Goal: Information Seeking & Learning: Learn about a topic

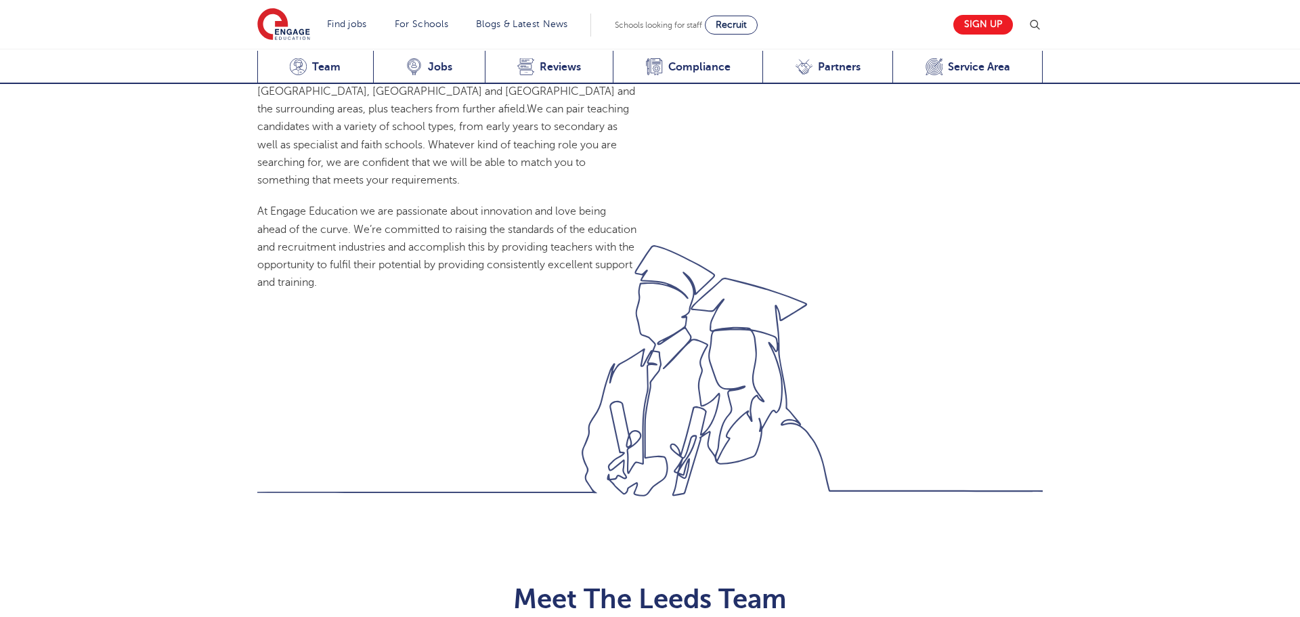
scroll to position [1537, 0]
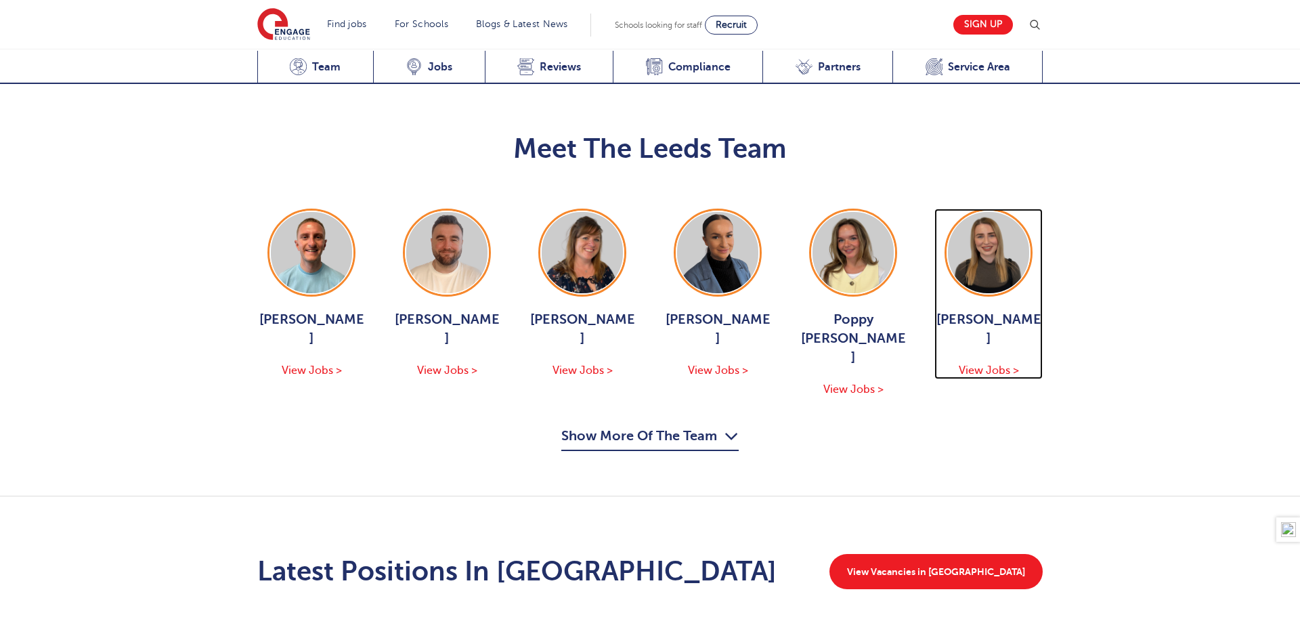
click at [978, 212] on img at bounding box center [988, 252] width 81 height 81
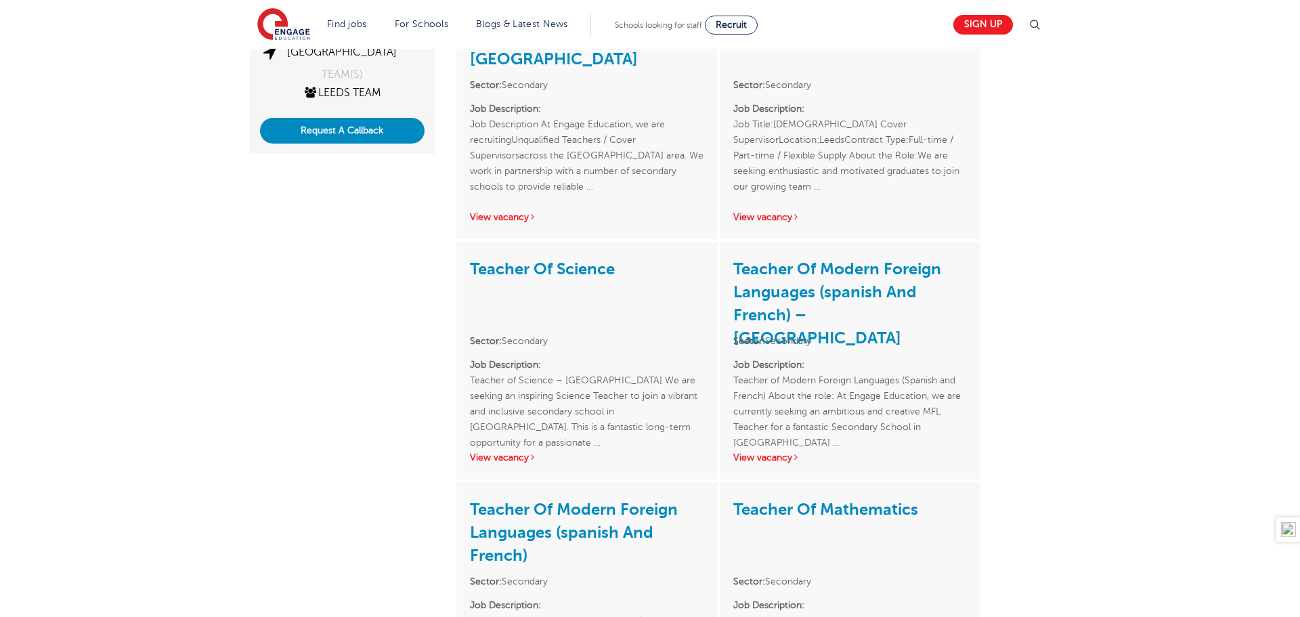
scroll to position [347, 0]
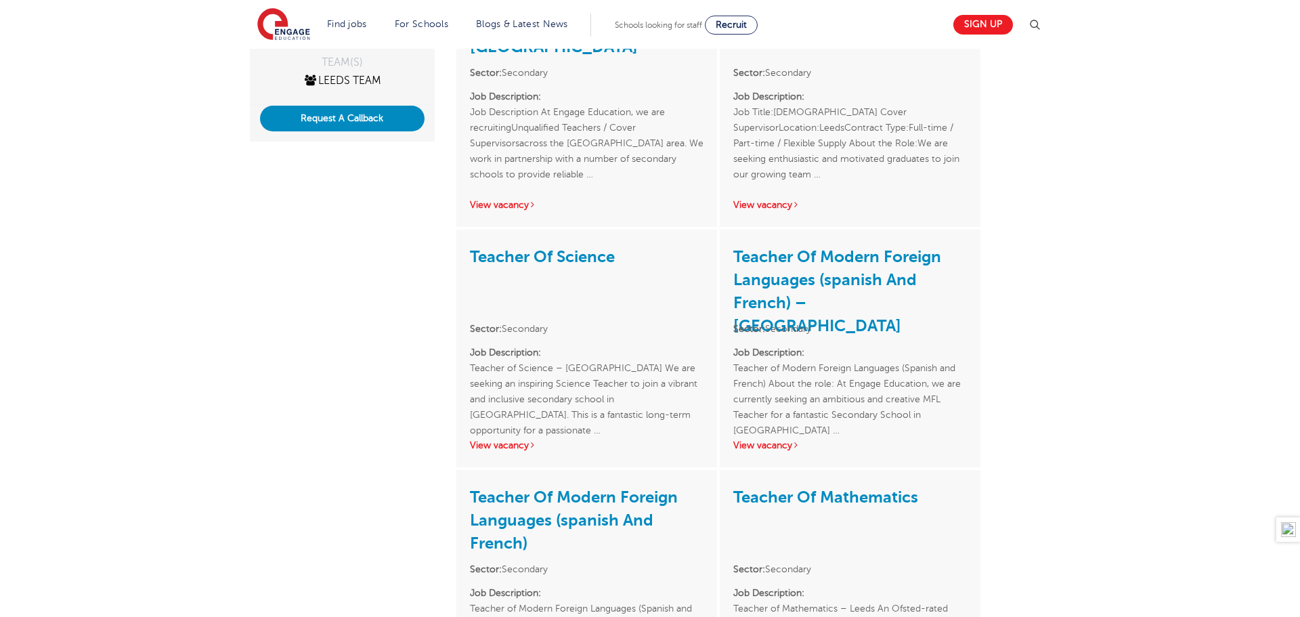
click at [771, 439] on div "Teacher Of Modern Foreign Languages (spanish And French) – [GEOGRAPHIC_DATA] Se…" at bounding box center [850, 349] width 261 height 238
click at [771, 448] on link "View vacancy" at bounding box center [766, 445] width 66 height 10
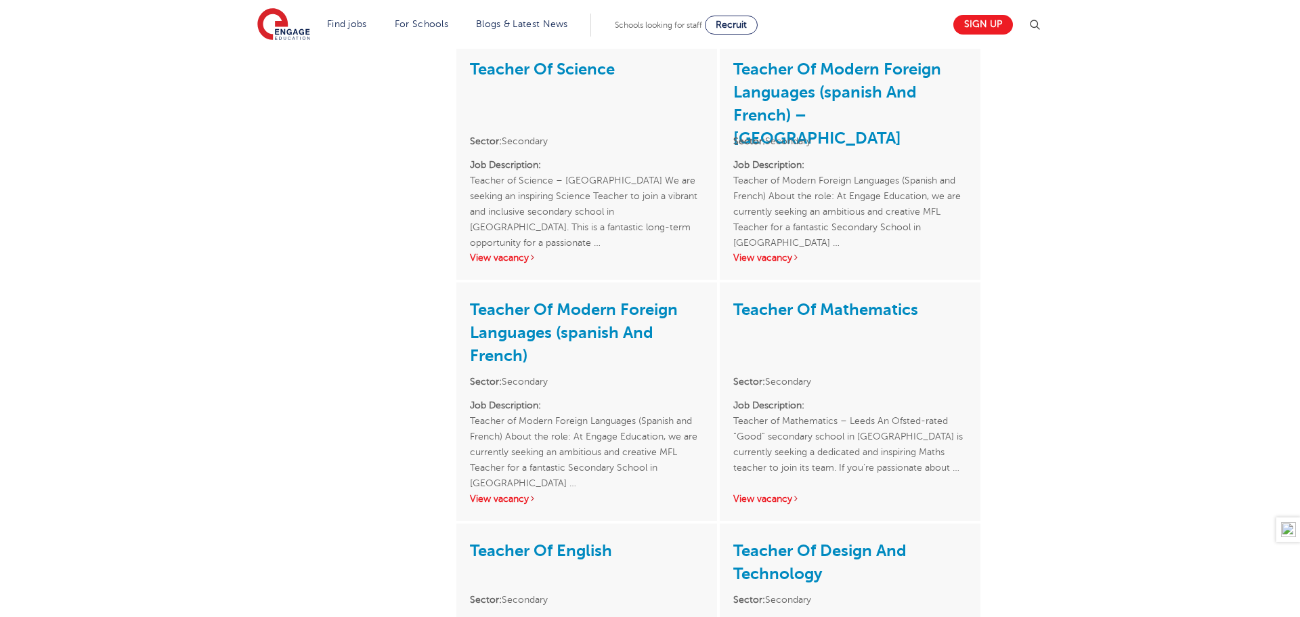
scroll to position [601, 0]
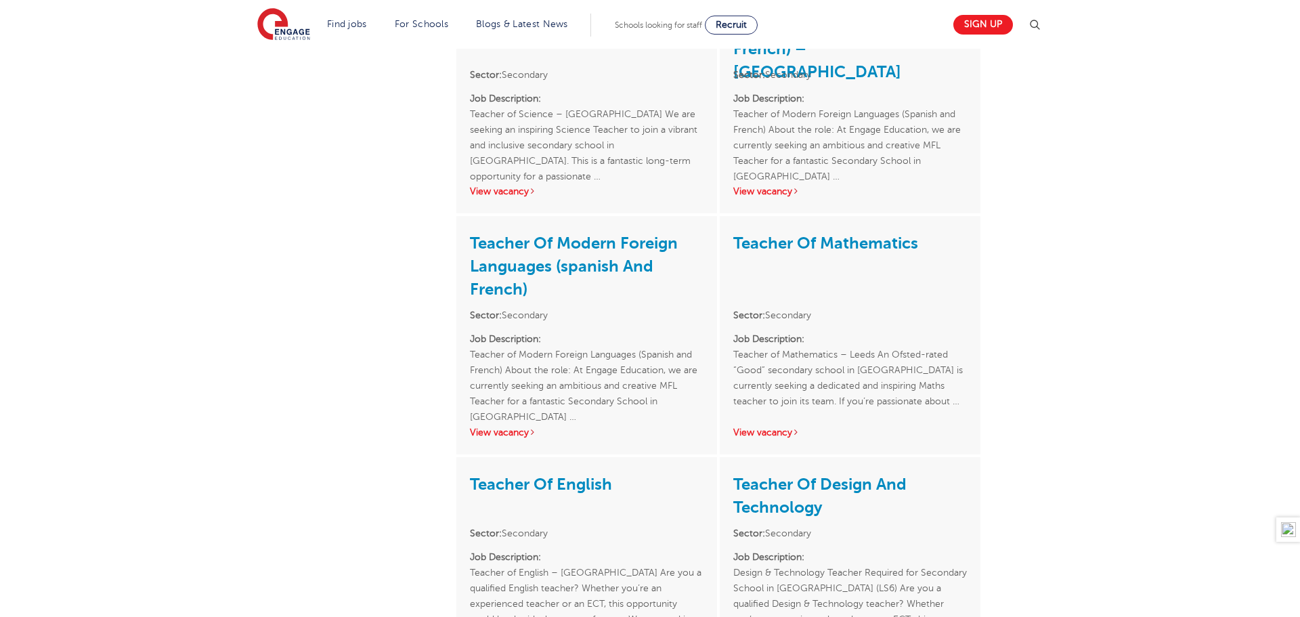
click at [530, 393] on p "Job Description: Teacher of Modern Foreign Languages (Spanish and French) About…" at bounding box center [587, 370] width 234 height 78
click at [496, 433] on link "View vacancy" at bounding box center [503, 432] width 66 height 10
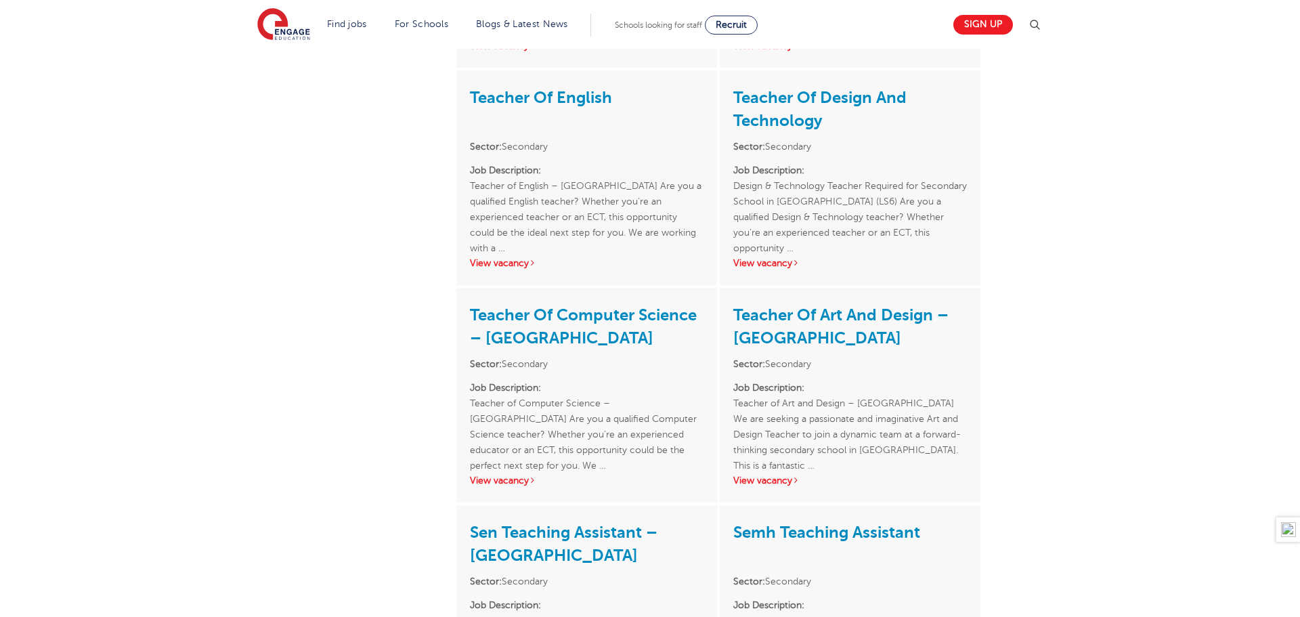
scroll to position [982, 0]
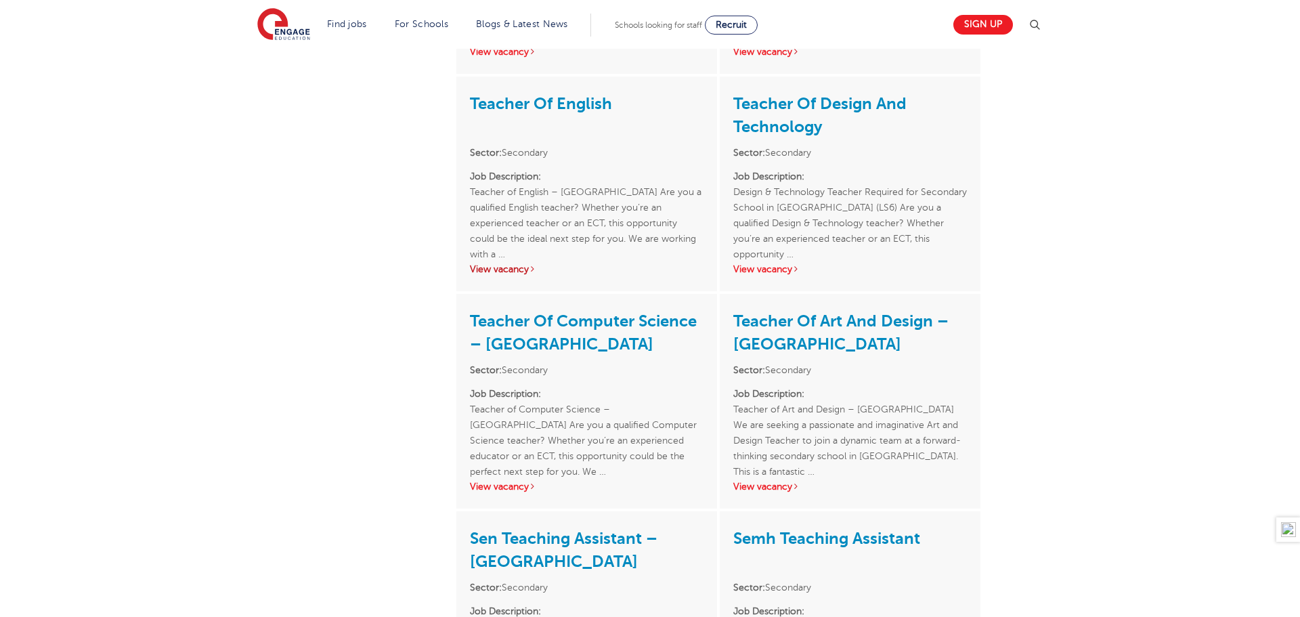
click at [496, 268] on link "View vacancy" at bounding box center [503, 269] width 66 height 10
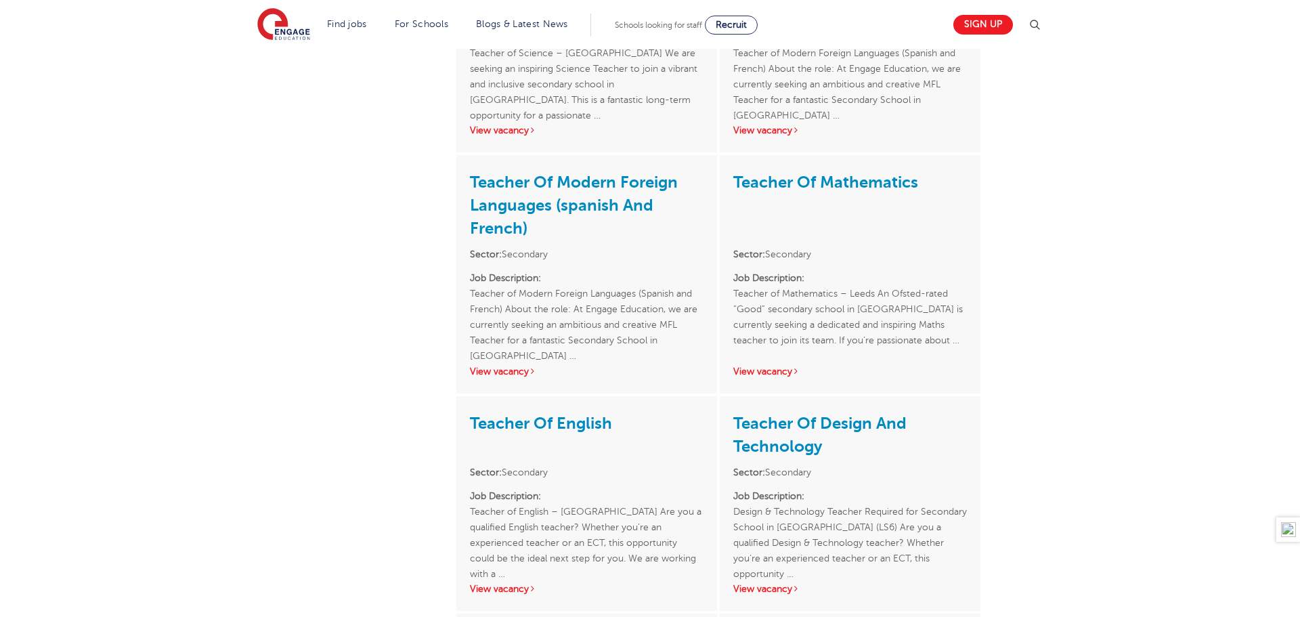
scroll to position [539, 0]
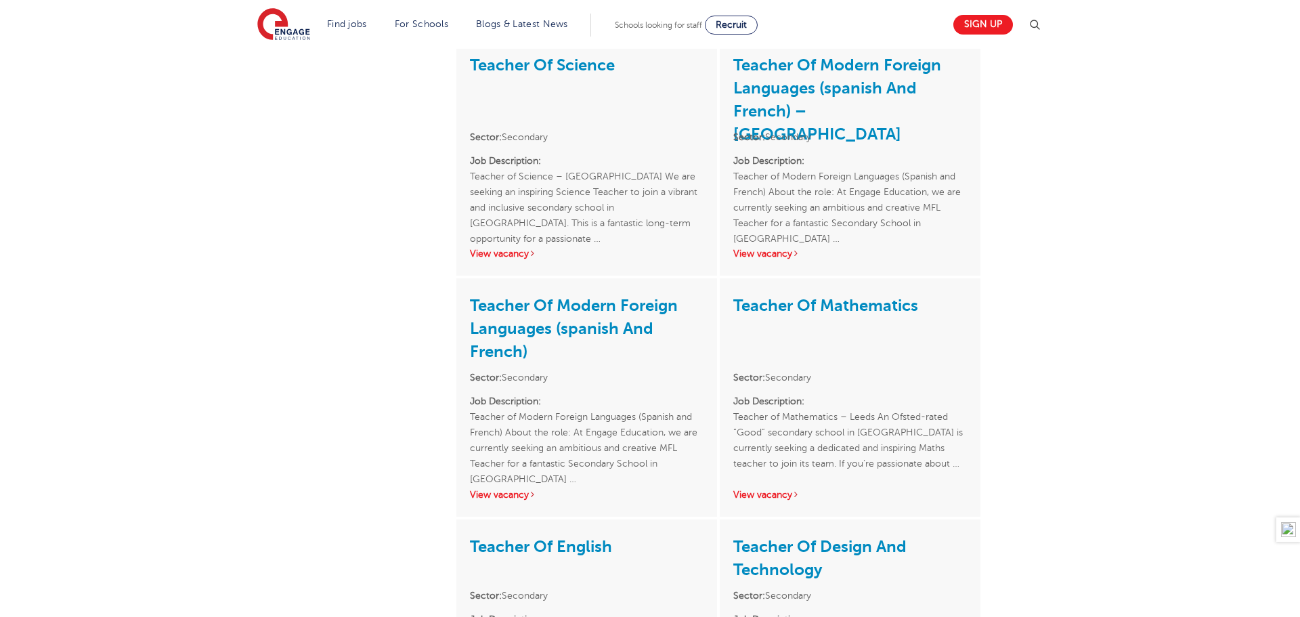
click at [766, 488] on div "Teacher Of Mathematics Sector: Secondary Job Description: Teacher of Mathematic…" at bounding box center [850, 397] width 261 height 238
click at [764, 495] on link "View vacancy" at bounding box center [766, 495] width 66 height 10
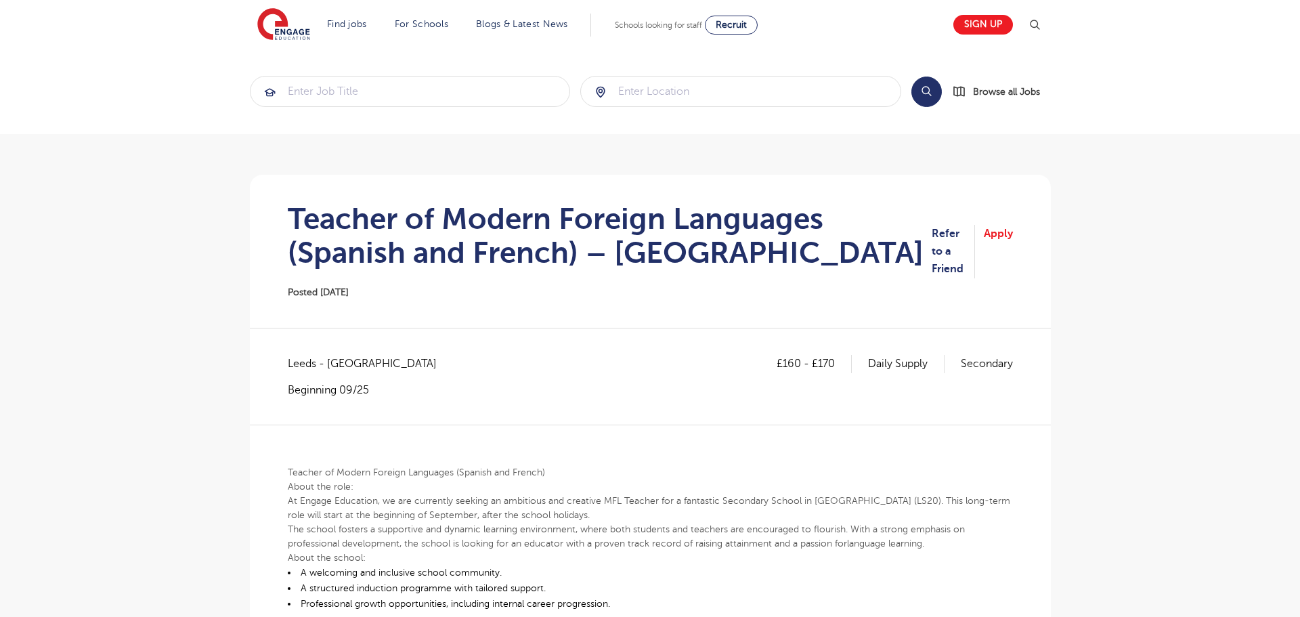
scroll to position [172, 0]
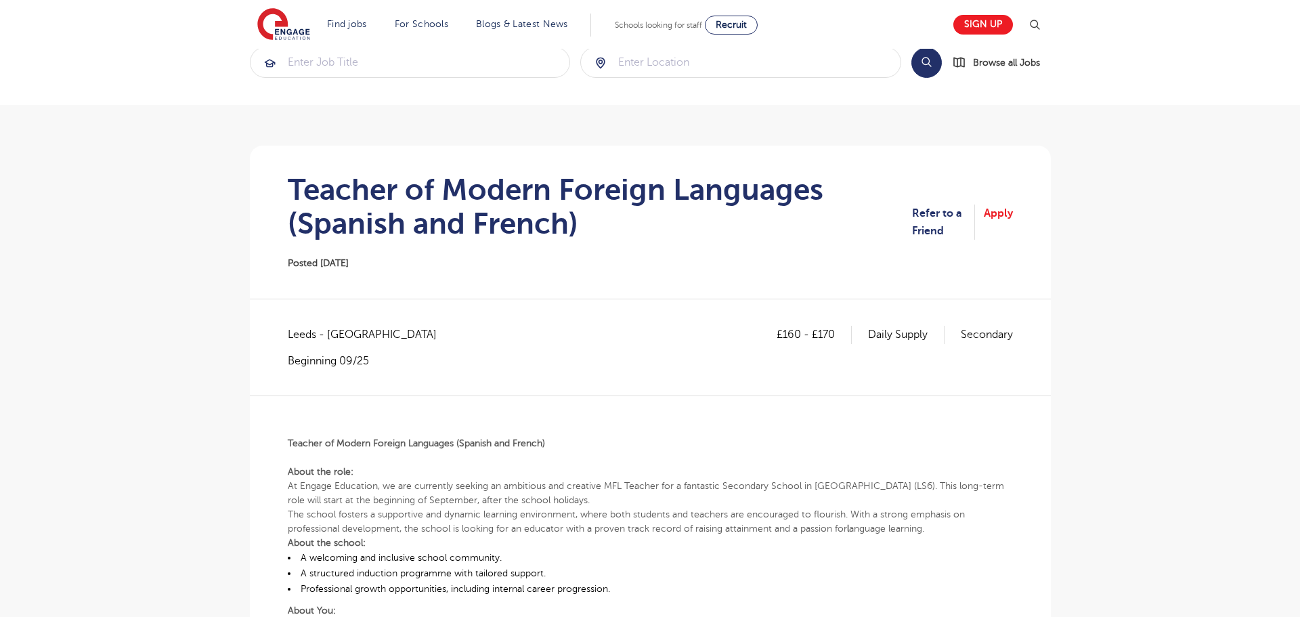
scroll to position [60, 0]
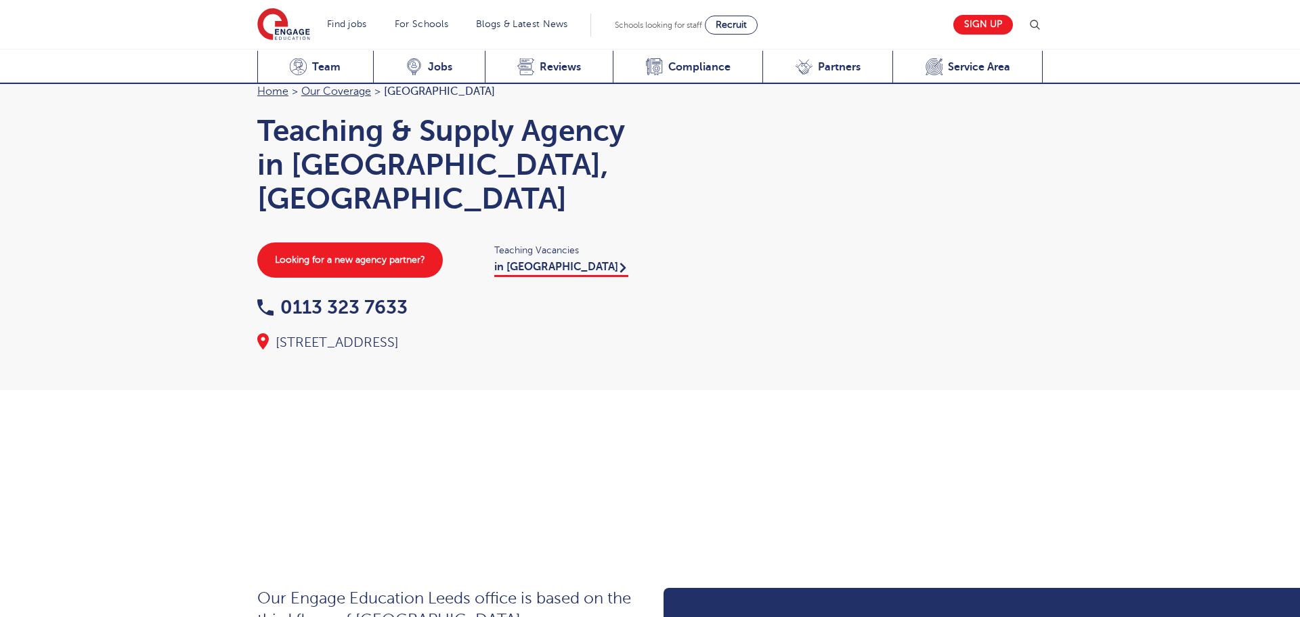
scroll to position [1537, 0]
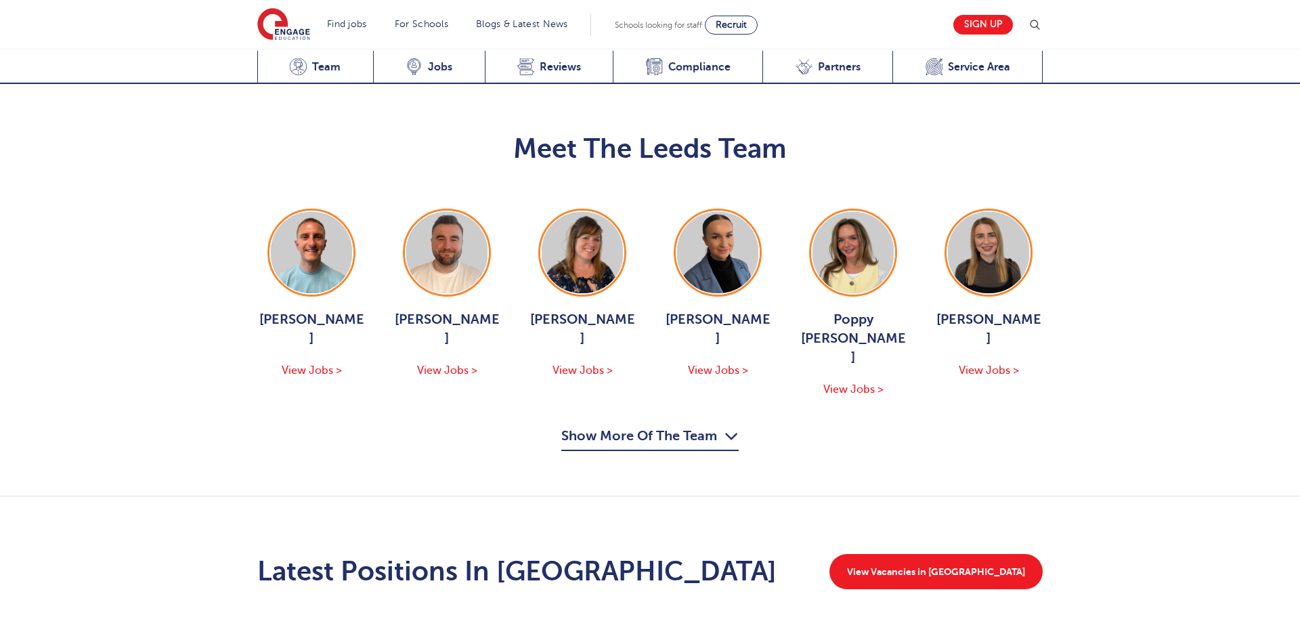
click at [622, 425] on button "Show More Of The Team" at bounding box center [649, 438] width 177 height 26
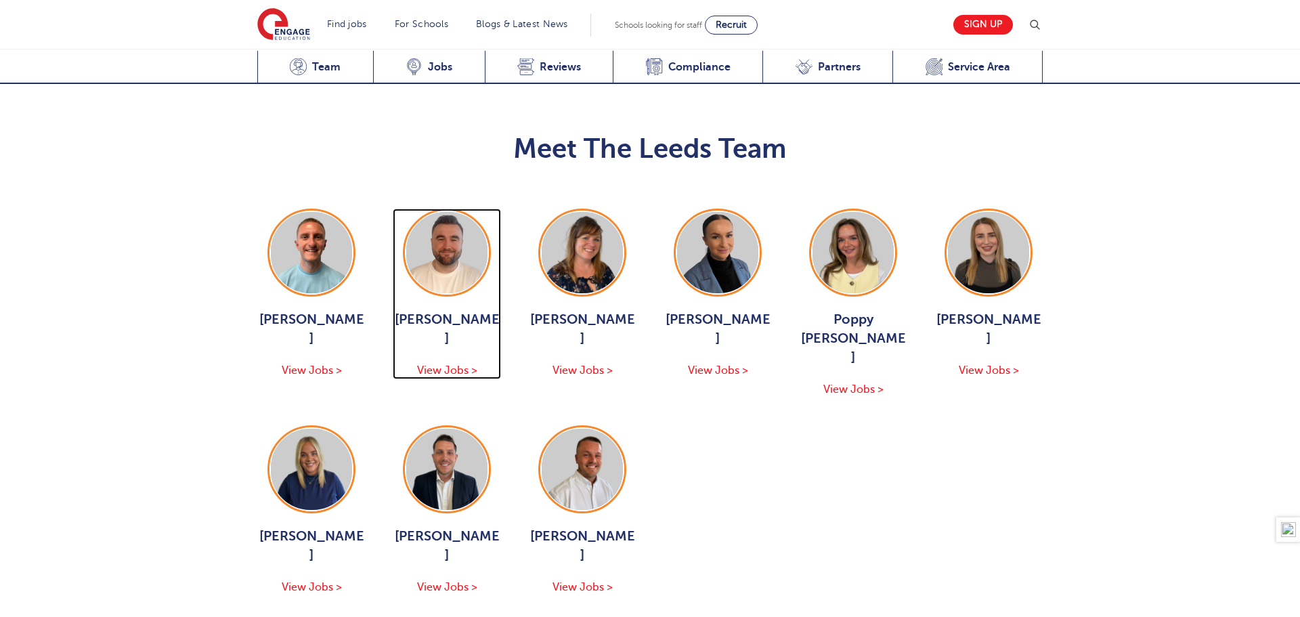
click at [447, 212] on img at bounding box center [446, 252] width 81 height 81
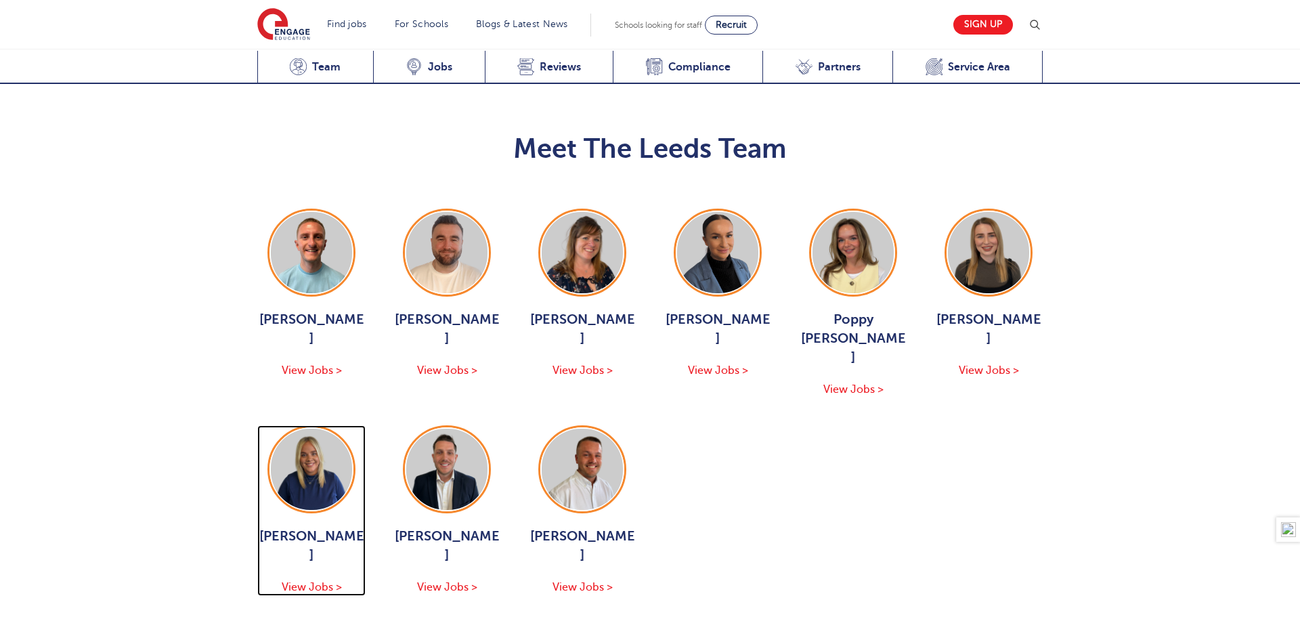
click at [310, 429] on img at bounding box center [311, 469] width 81 height 81
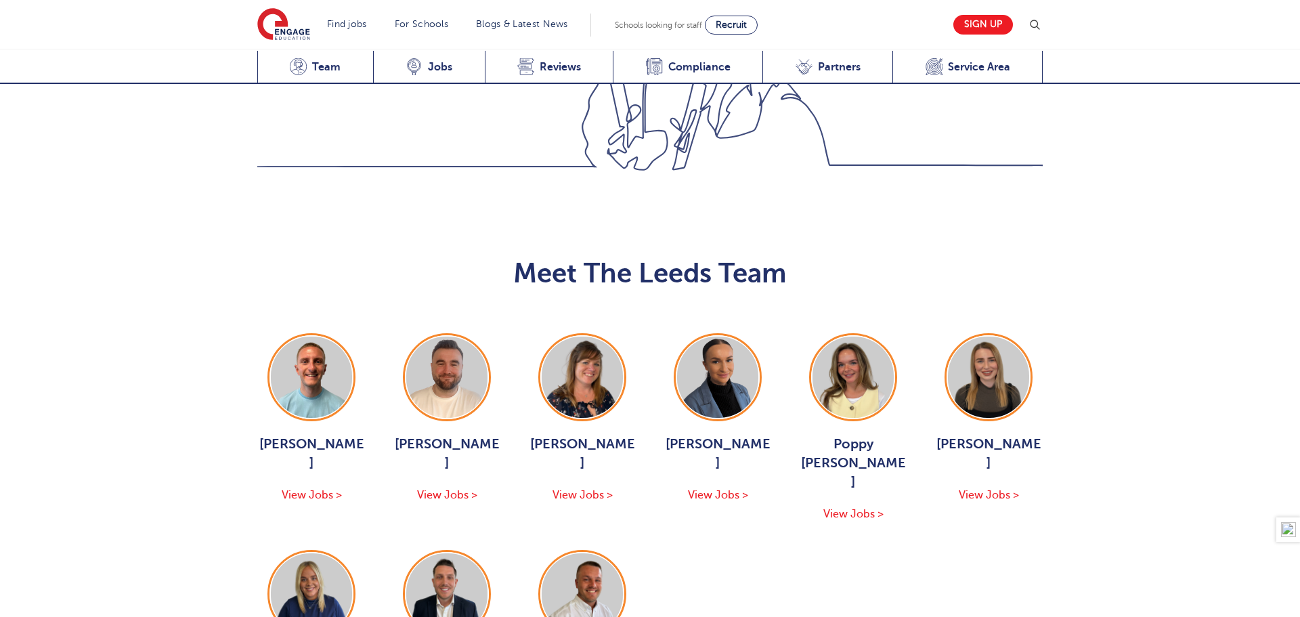
scroll to position [1332, 0]
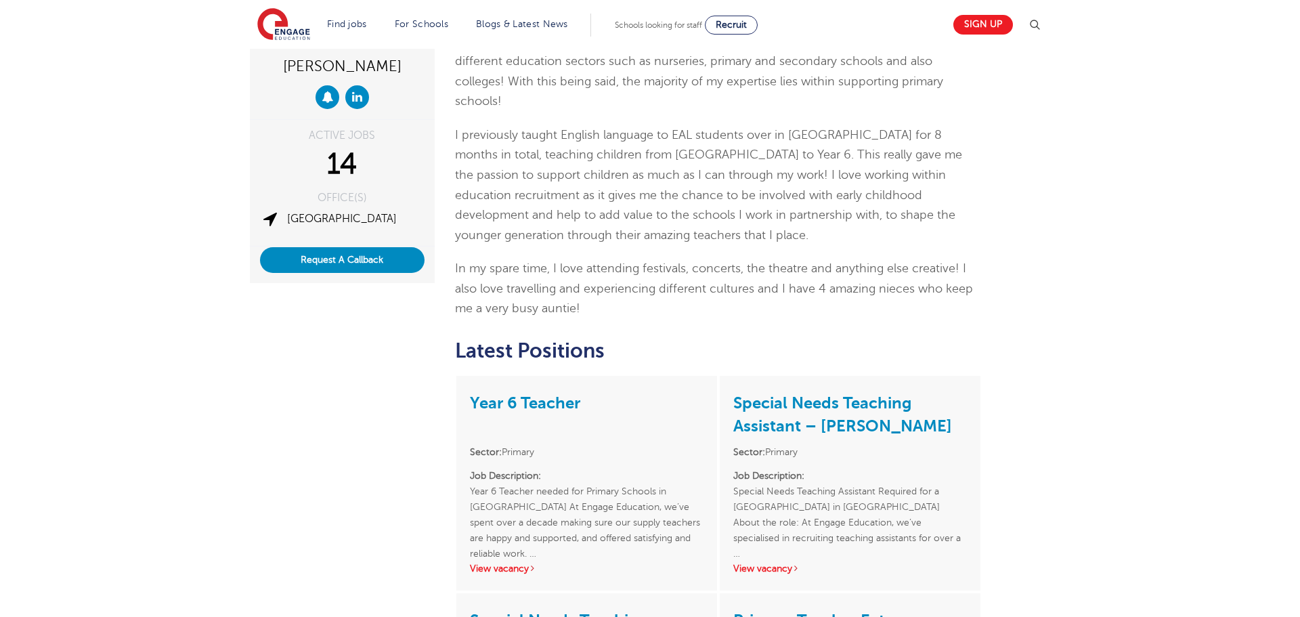
scroll to position [190, 0]
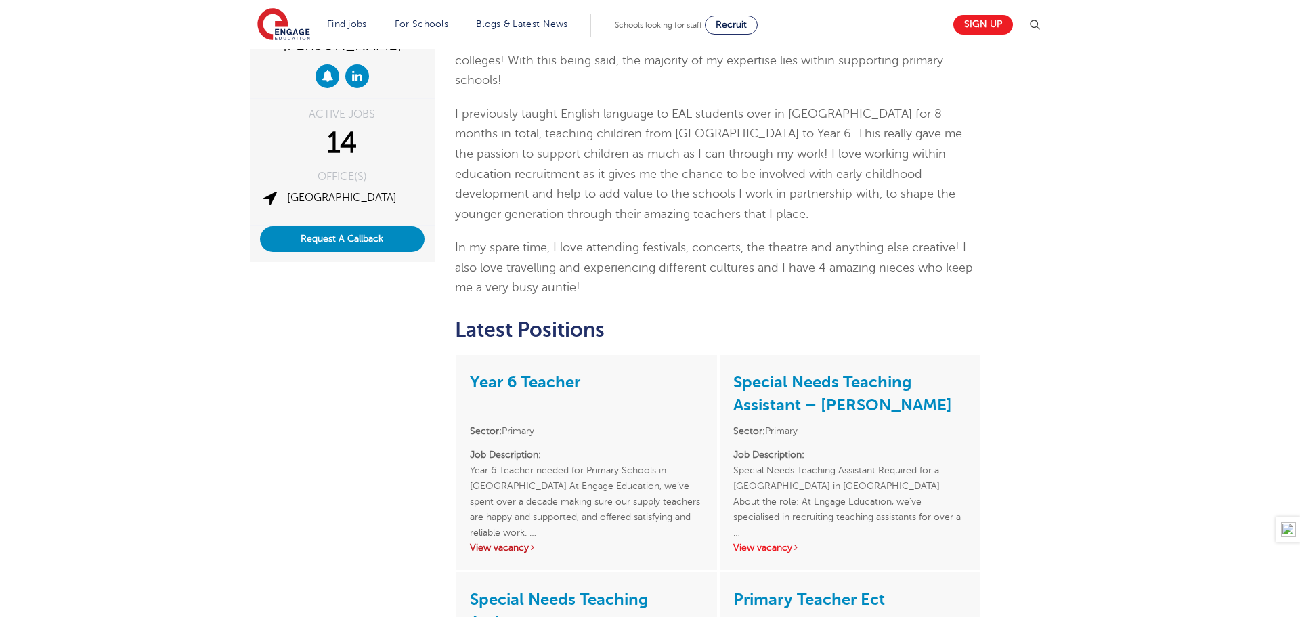
click at [503, 542] on link "View vacancy" at bounding box center [503, 547] width 66 height 10
